Goal: Task Accomplishment & Management: Use online tool/utility

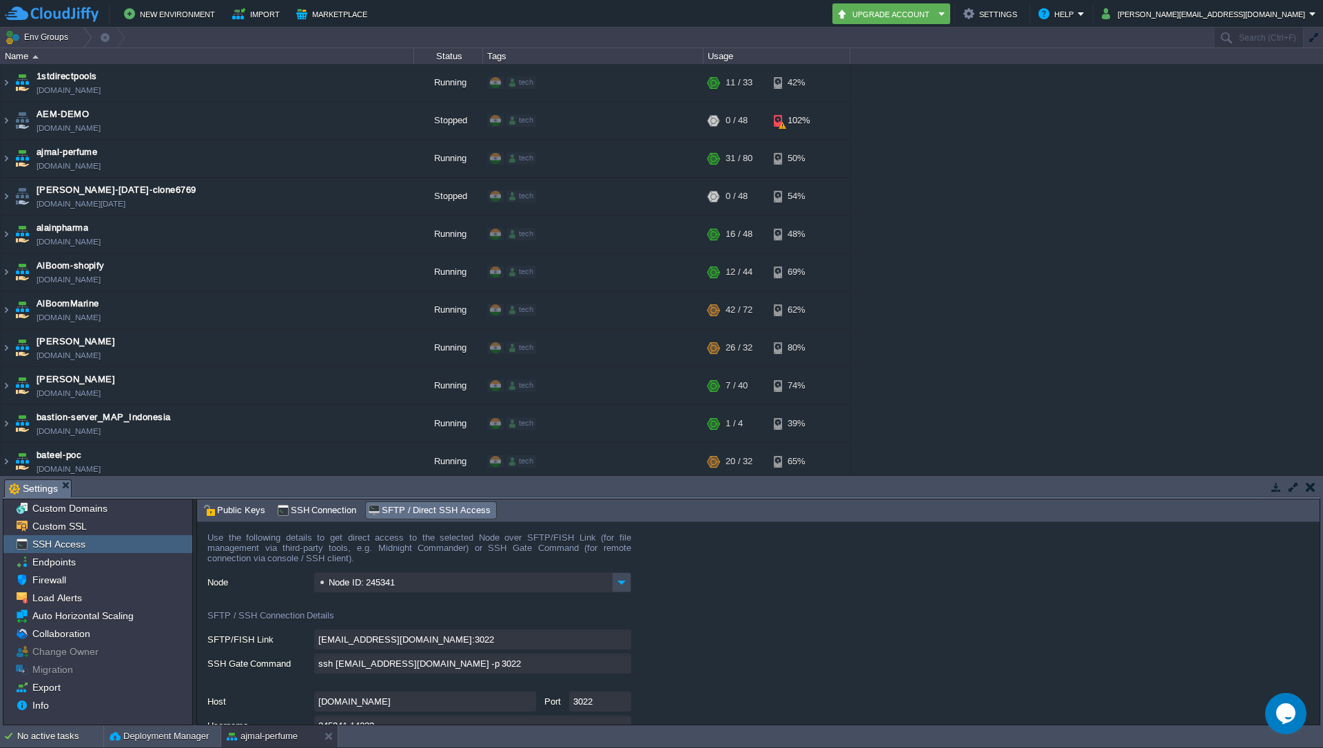
scroll to position [3411, 0]
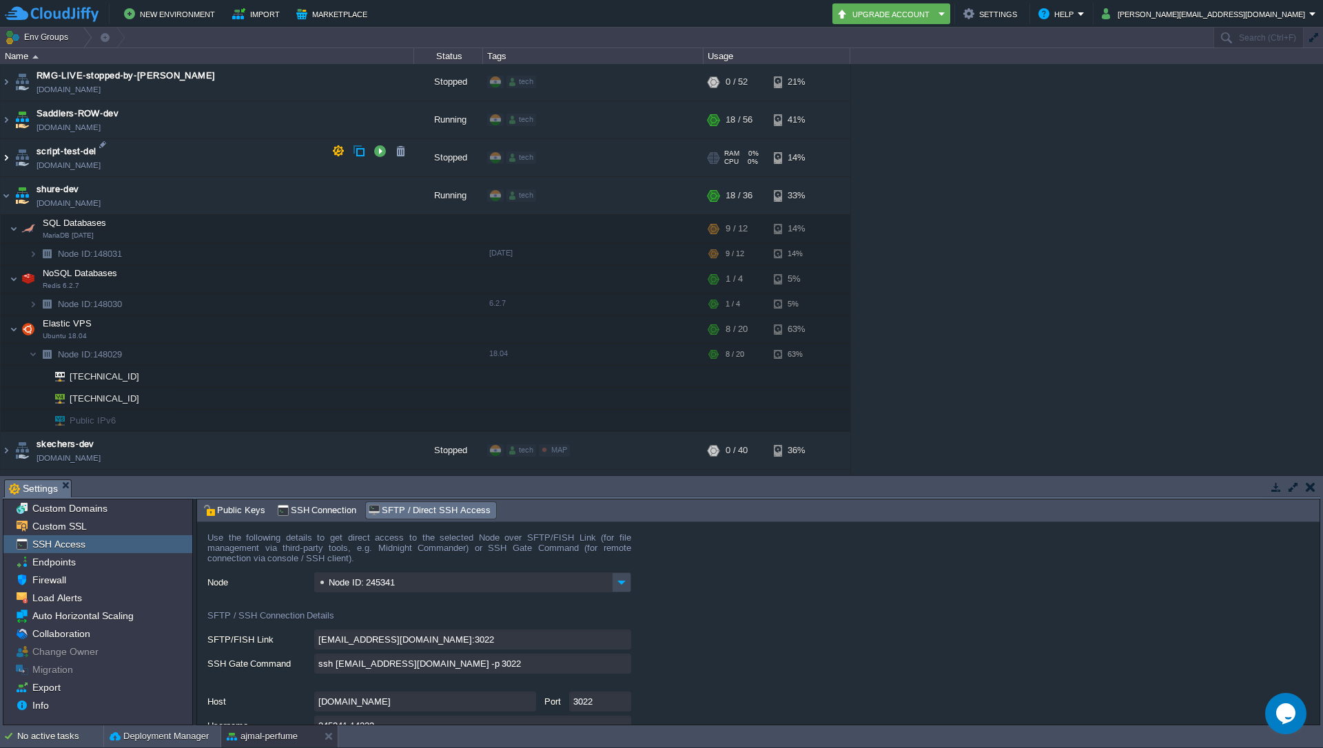
click at [6, 198] on img at bounding box center [6, 195] width 11 height 37
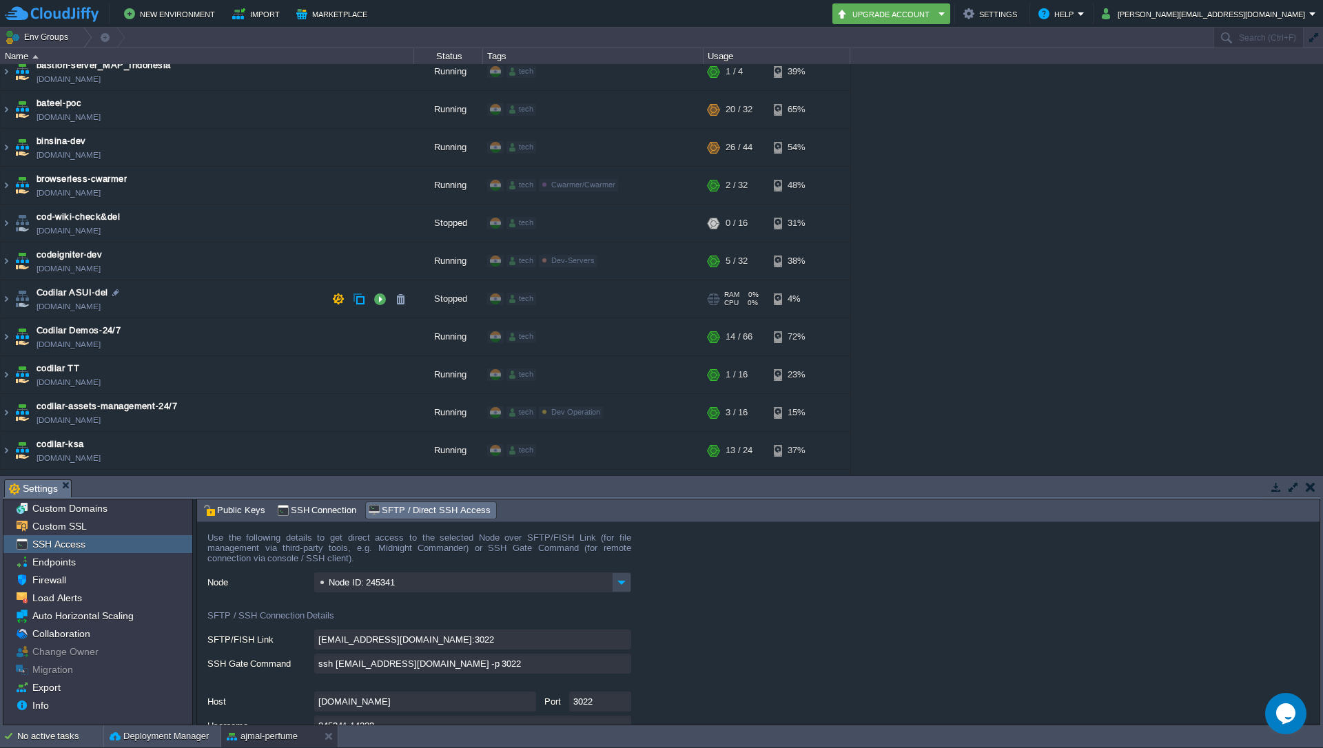
scroll to position [269, 0]
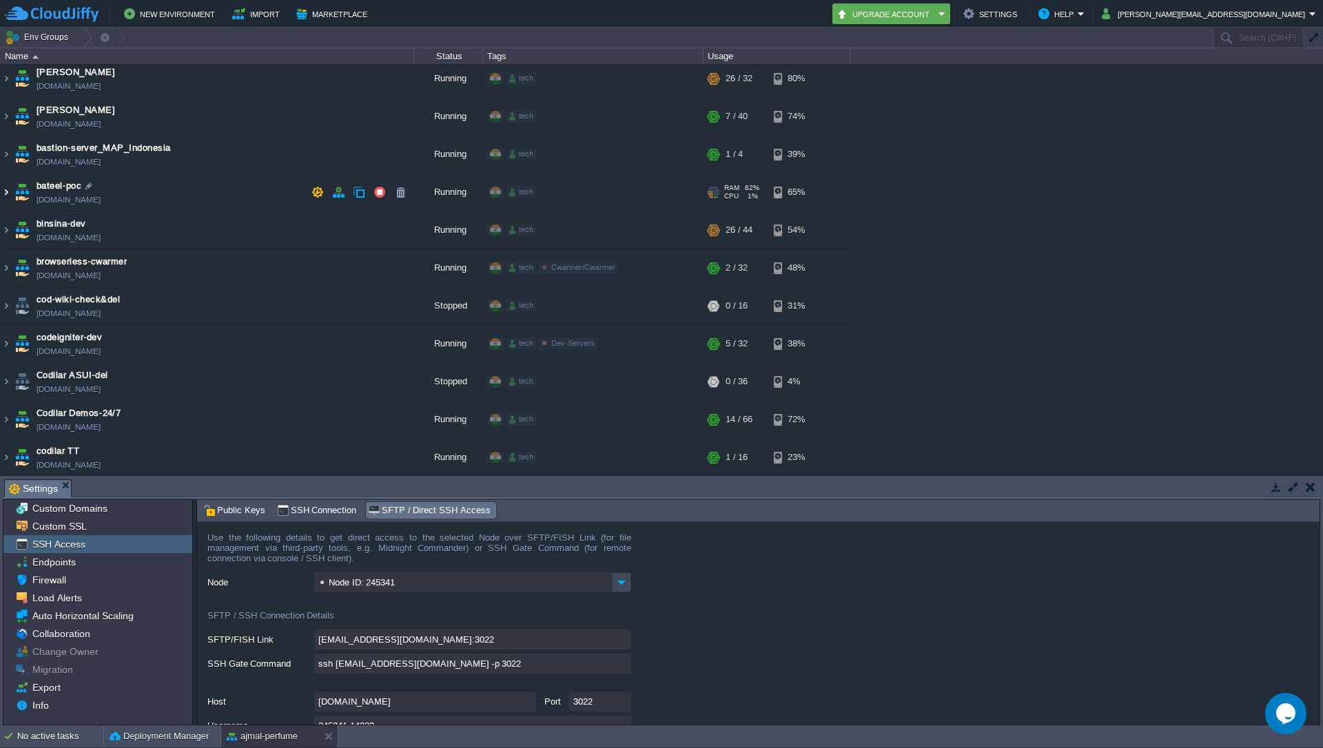
click at [9, 195] on img at bounding box center [6, 192] width 11 height 37
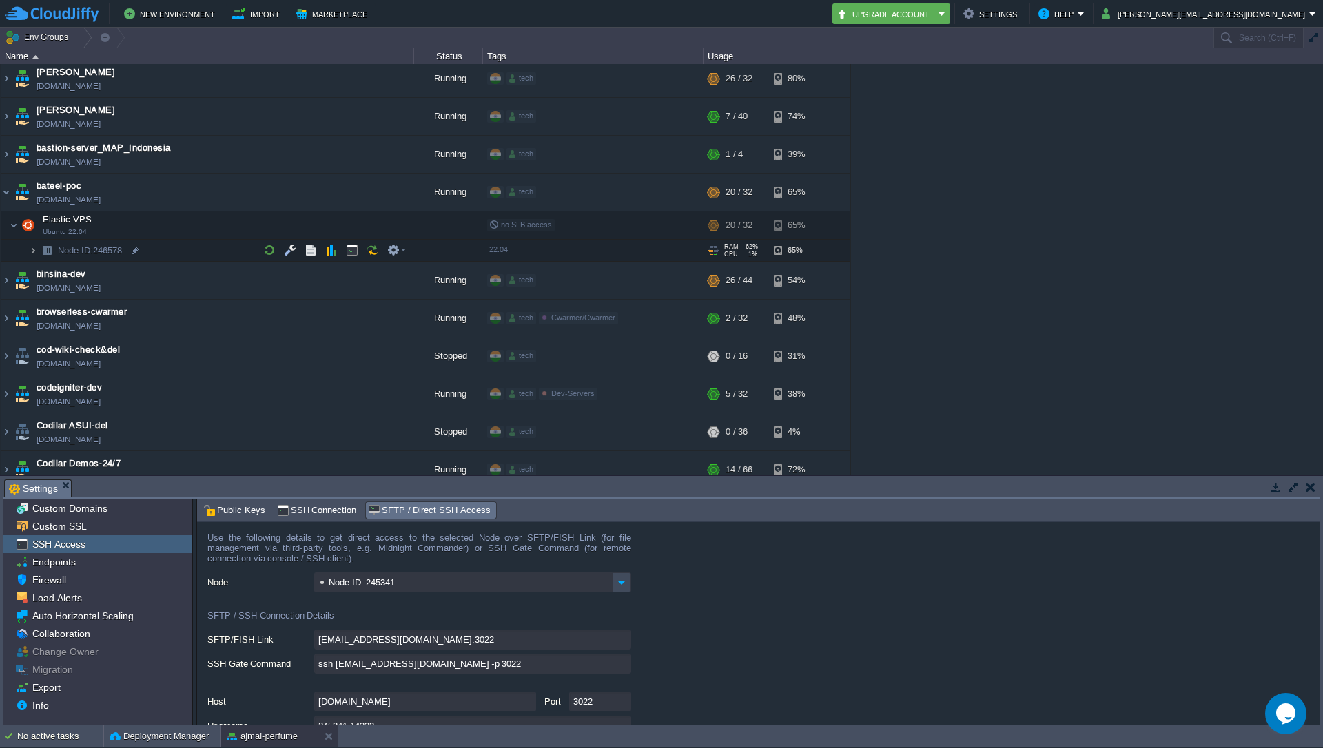
click at [35, 248] on img at bounding box center [33, 250] width 8 height 21
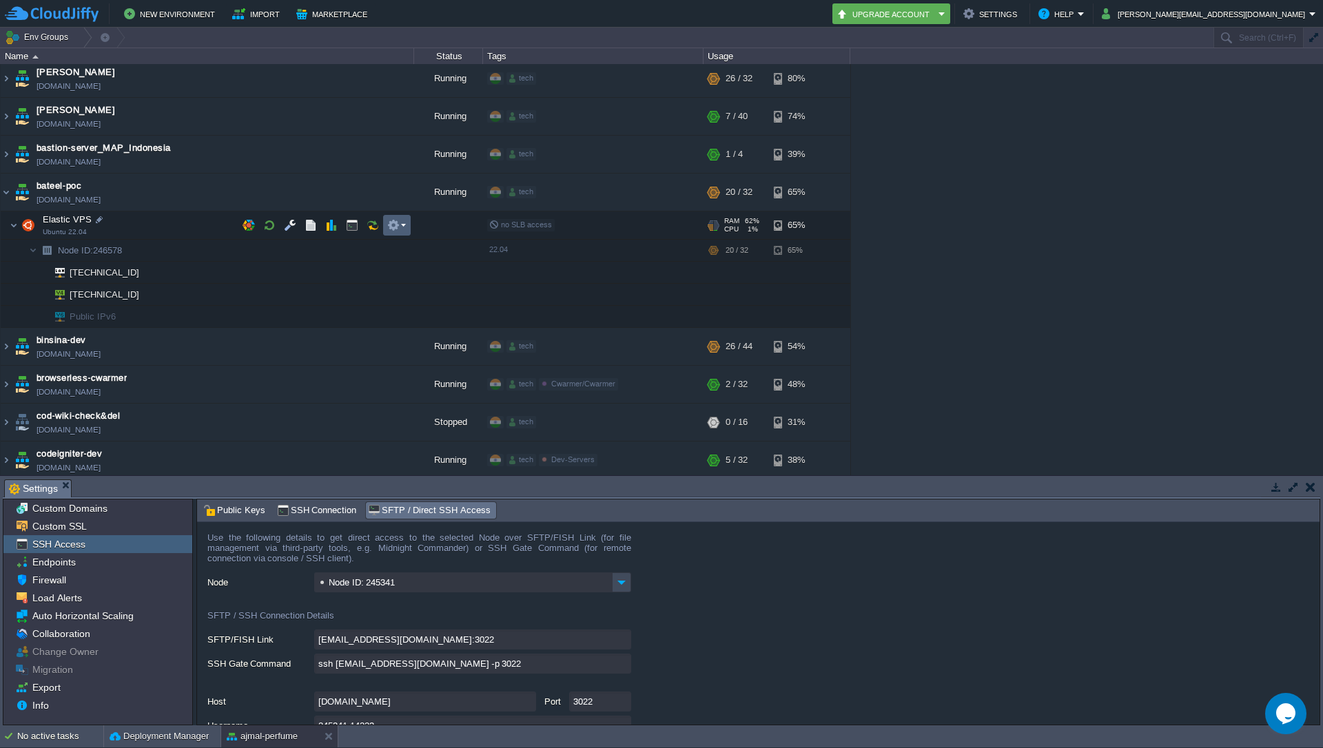
click at [401, 229] on em at bounding box center [396, 225] width 19 height 12
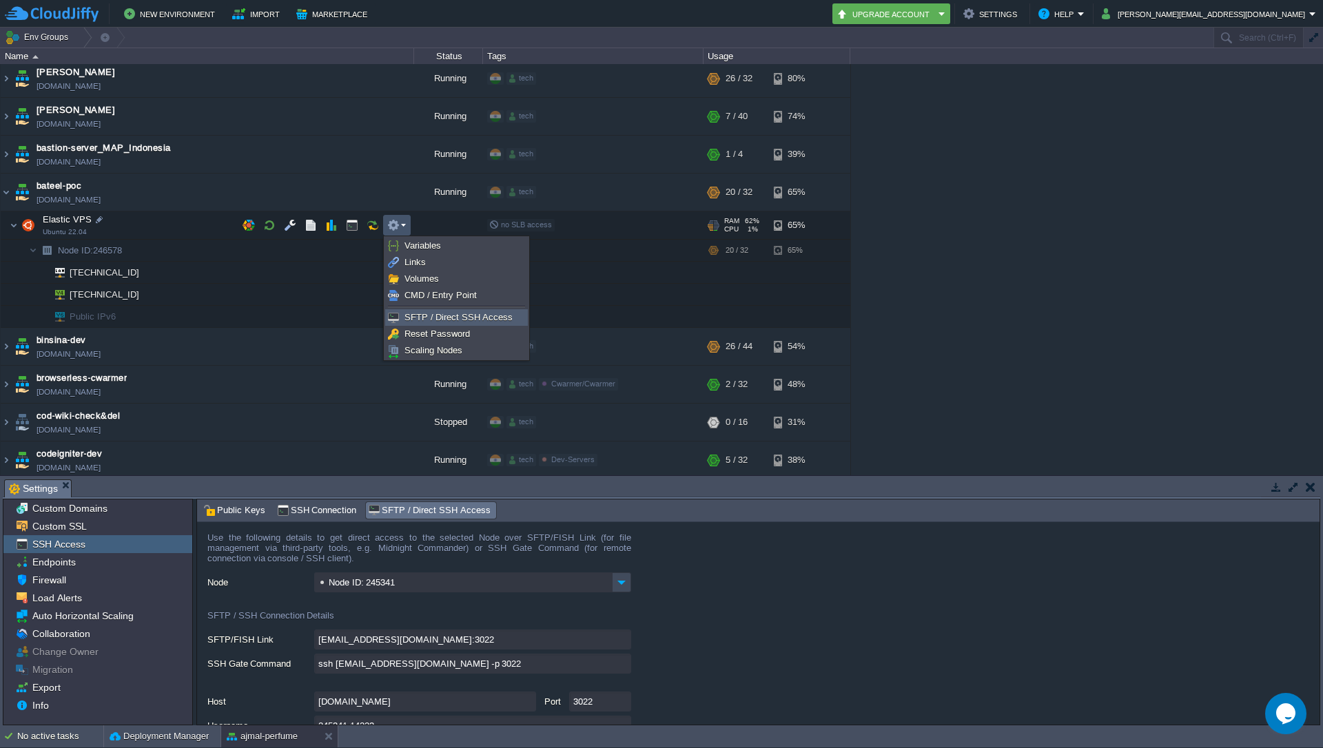
click at [427, 317] on span "SFTP / Direct SSH Access" at bounding box center [458, 317] width 108 height 10
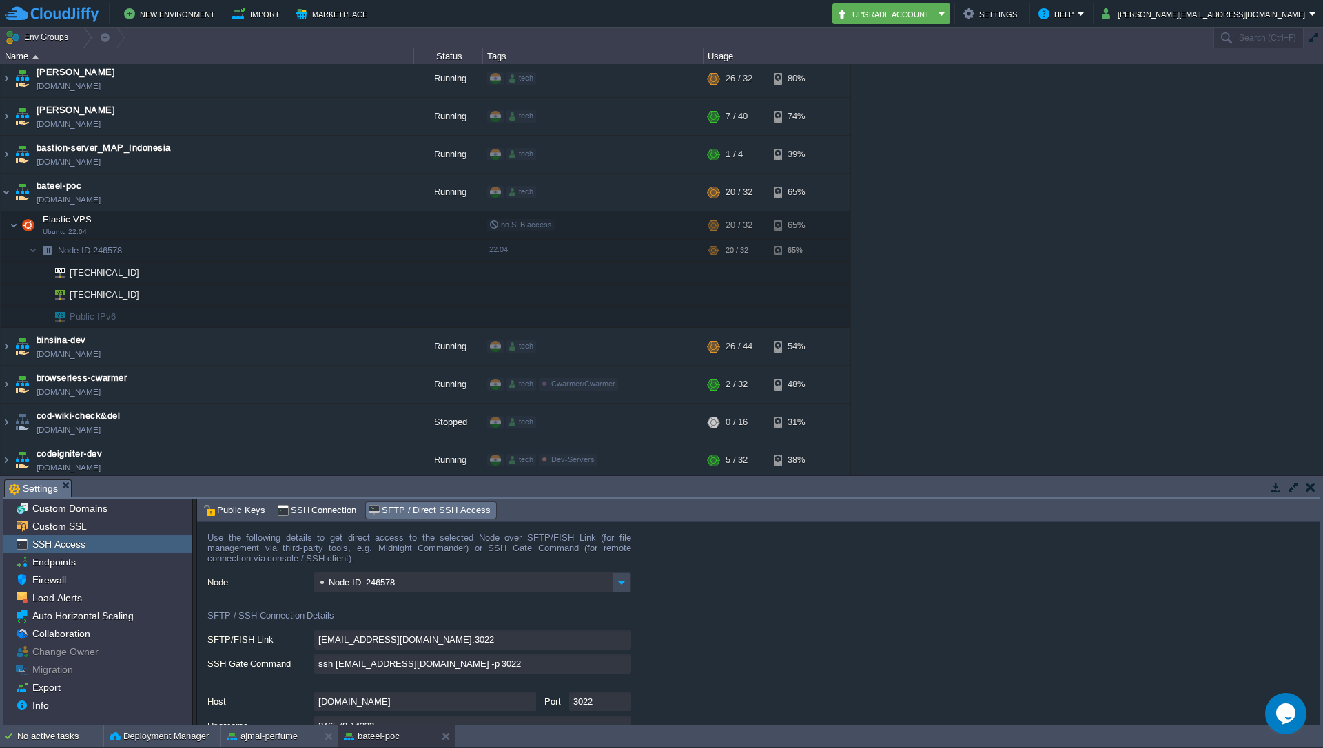
click at [626, 667] on input "ssh [EMAIL_ADDRESS][DOMAIN_NAME] -p 3022" at bounding box center [472, 664] width 317 height 20
type textarea "ssh [EMAIL_ADDRESS][DOMAIN_NAME] -p 3022"
click at [146, 296] on div at bounding box center [147, 295] width 12 height 12
type input "[TECHNICAL_ID]"
click at [10, 194] on img at bounding box center [6, 192] width 11 height 37
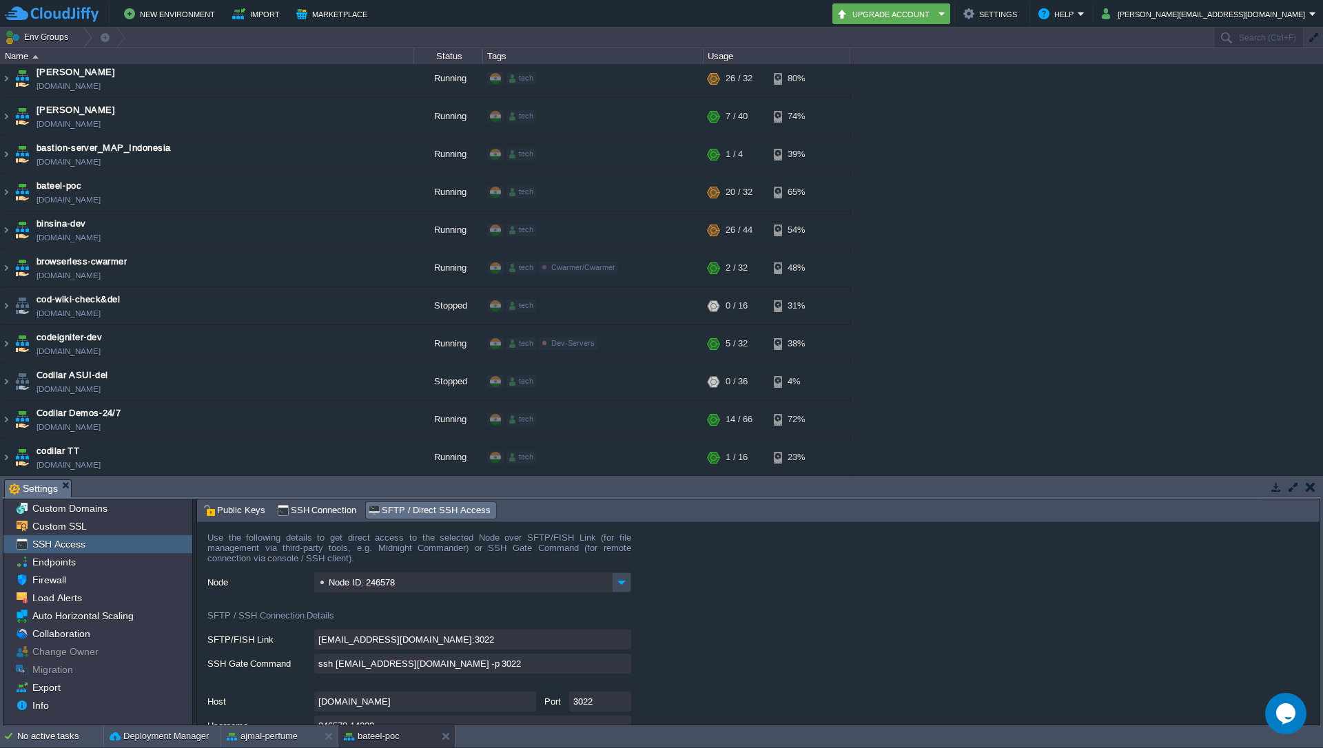
click at [1078, 247] on div "1stdirectpools [DOMAIN_NAME] Running tech + Add to Env Group RAM 33% CPU 1% 11 …" at bounding box center [661, 269] width 1323 height 411
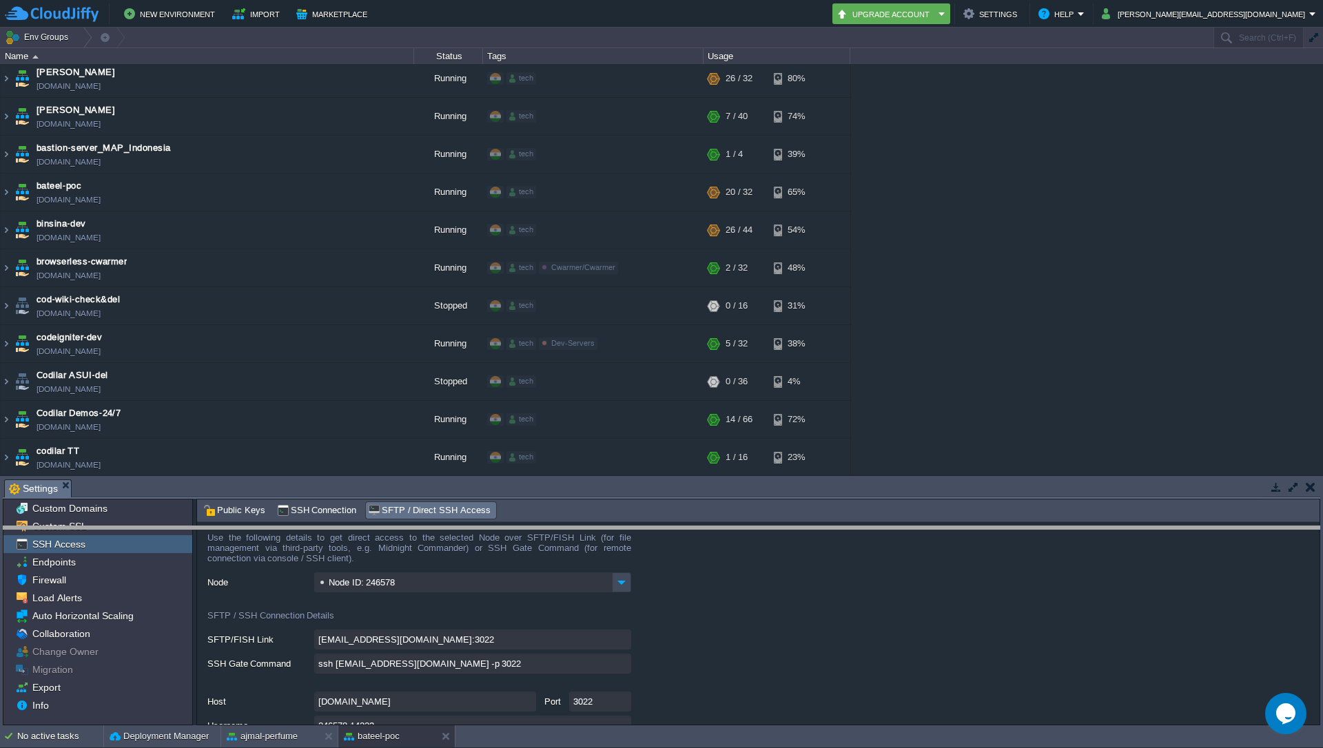
drag, startPoint x: 955, startPoint y: 481, endPoint x: 959, endPoint y: 528, distance: 47.0
click at [959, 528] on body "New Environment Import Marketplace Bonus ₹0.00 Upgrade Account Settings Help [P…" at bounding box center [661, 374] width 1323 height 748
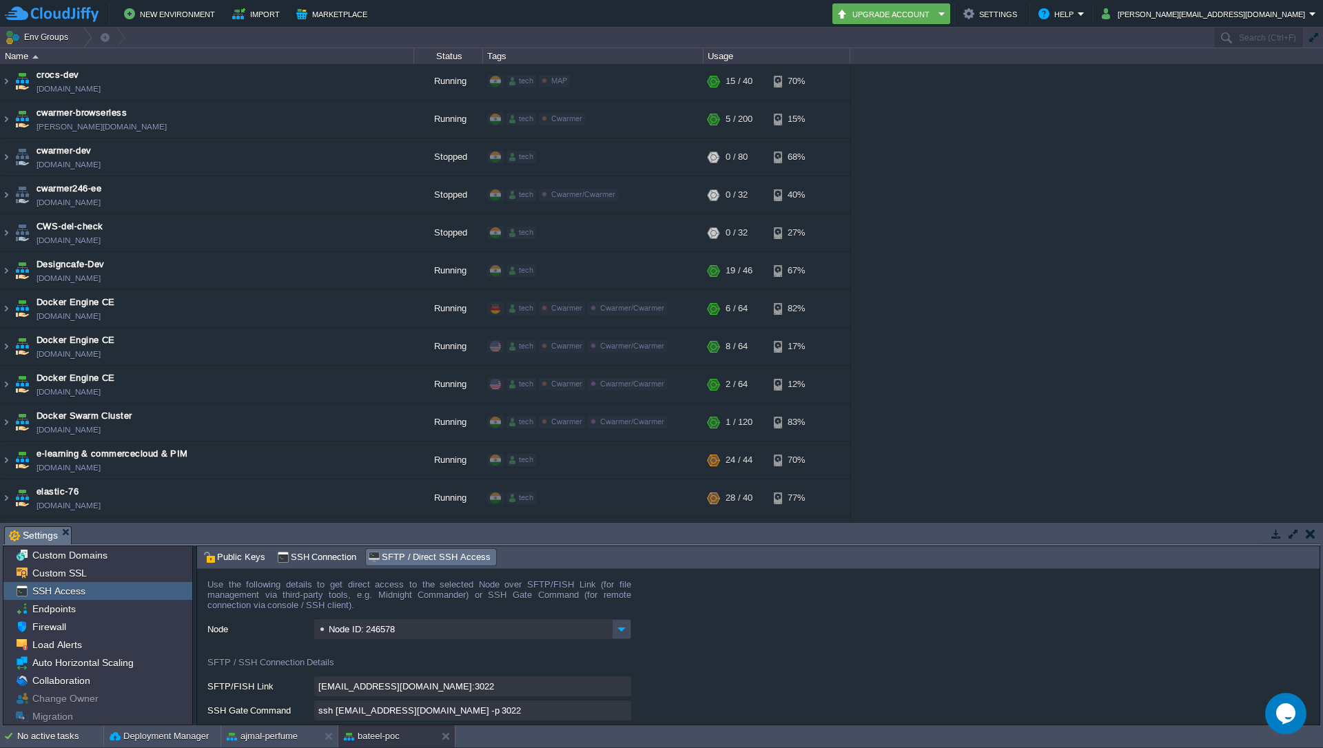
scroll to position [1158, 0]
